Goal: Information Seeking & Learning: Understand process/instructions

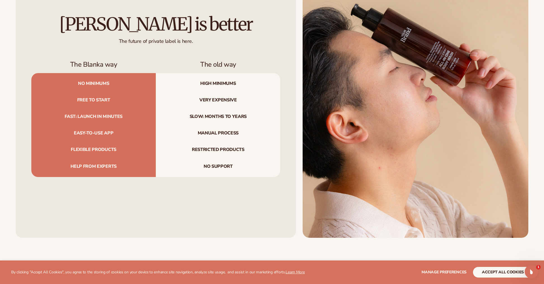
scroll to position [2665, 0]
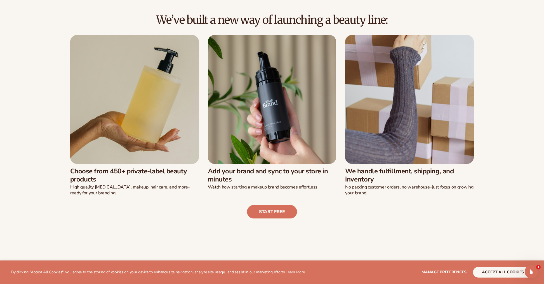
scroll to position [721, 0]
